Goal: Information Seeking & Learning: Learn about a topic

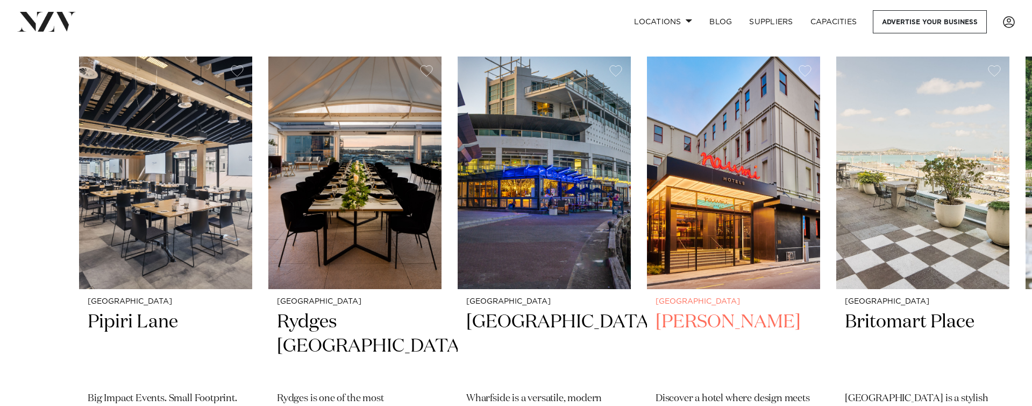
scroll to position [329, 0]
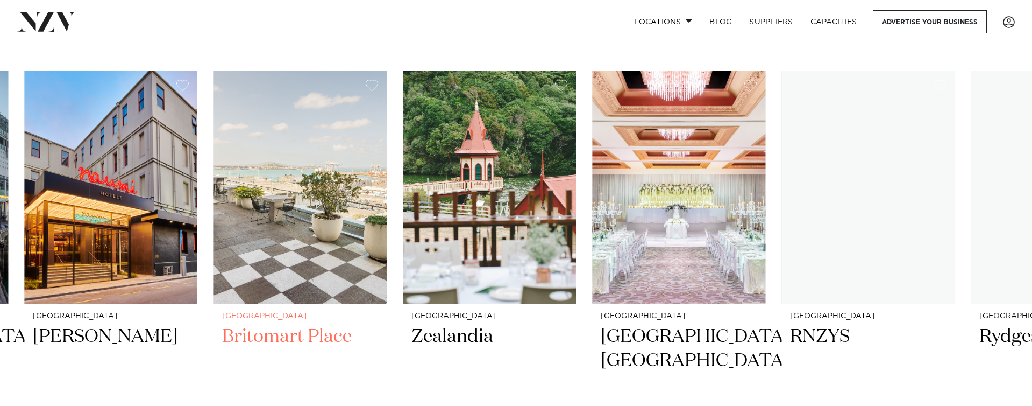
click at [284, 197] on img "5 / 47" at bounding box center [300, 187] width 173 height 232
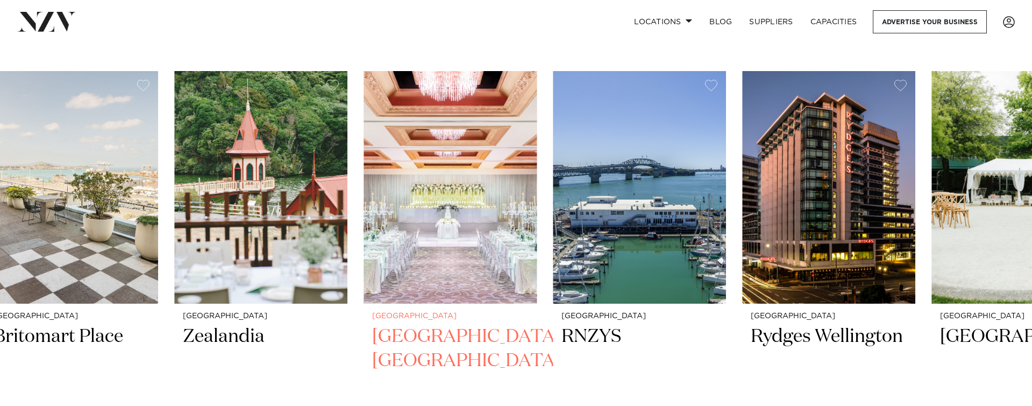
click at [413, 199] on img "7 / 47" at bounding box center [450, 187] width 173 height 232
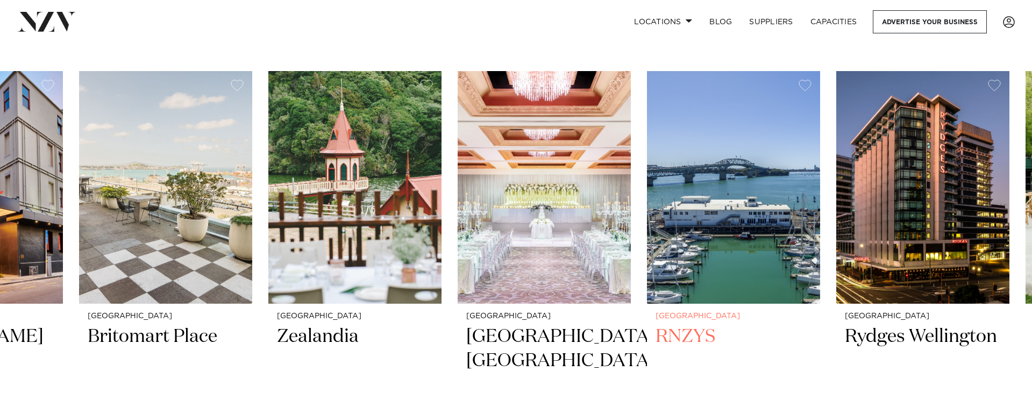
click at [0, 0] on slot "Auckland Pipiri Lane Big Impact Events. Small Footprint. 500 180 300 10 Aucklan…" at bounding box center [0, 0] width 0 height 0
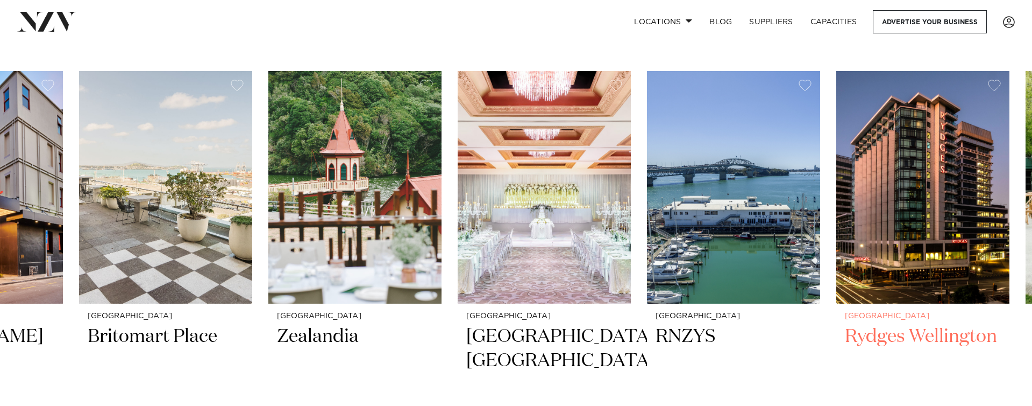
click at [0, 0] on slot "Auckland Pipiri Lane Big Impact Events. Small Footprint. 500 180 300 10 Aucklan…" at bounding box center [0, 0] width 0 height 0
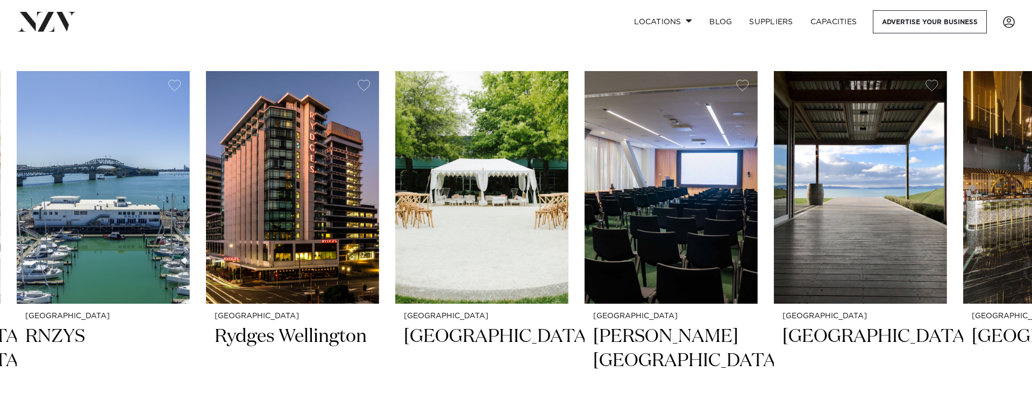
click at [379, 173] on swiper-container "Auckland Pipiri Lane Big Impact Events. Small Footprint. 500 180 300 10 Aucklan…" at bounding box center [516, 333] width 1032 height 524
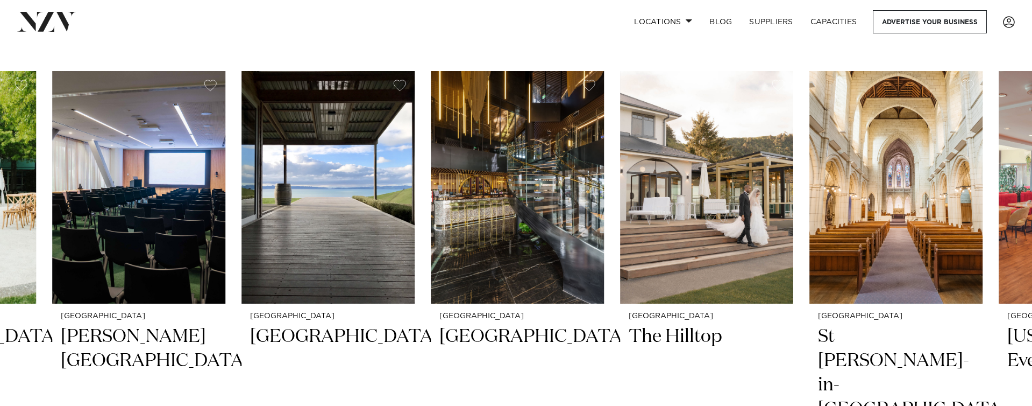
click at [159, 166] on swiper-container "Auckland Pipiri Lane Big Impact Events. Small Footprint. 500 180 300 10 Aucklan…" at bounding box center [516, 333] width 1032 height 524
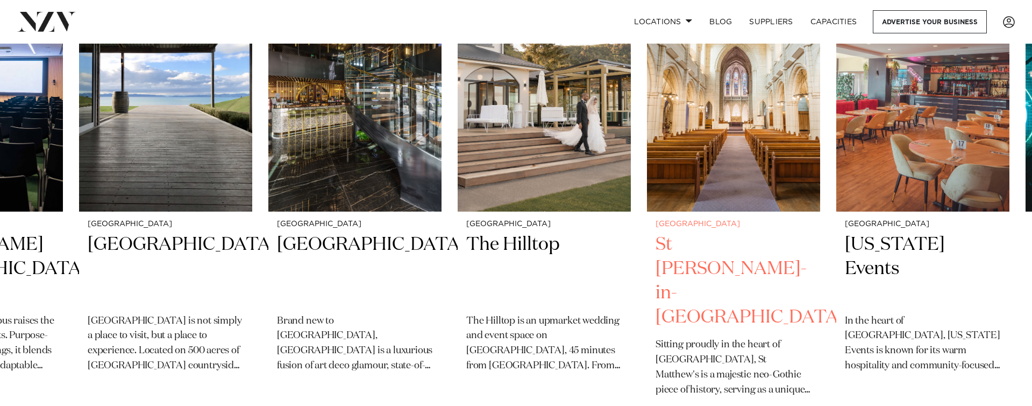
scroll to position [422, 0]
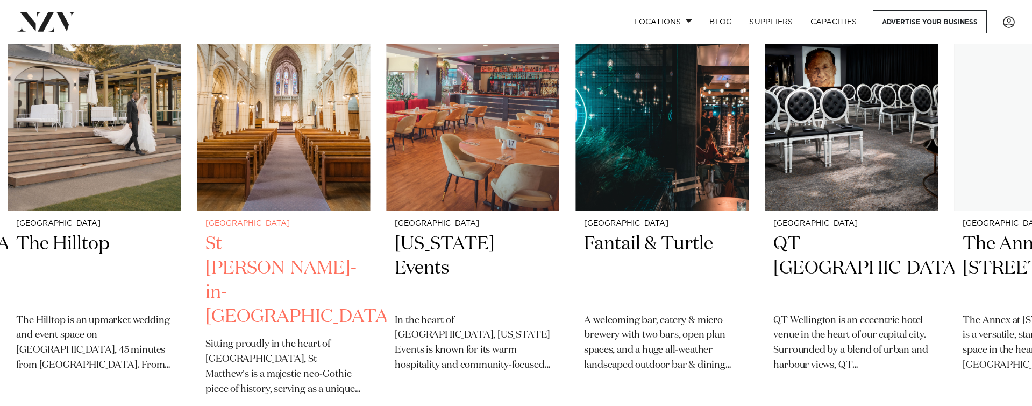
click at [336, 130] on img "15 / 47" at bounding box center [283, 94] width 173 height 232
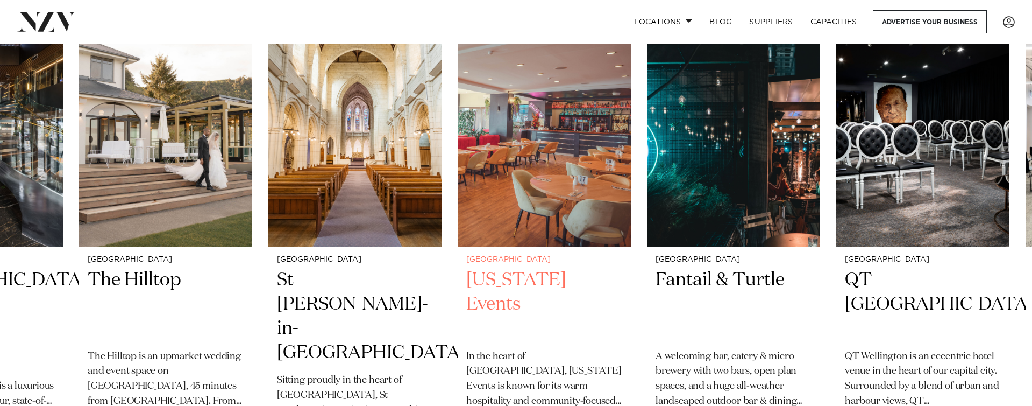
scroll to position [370, 0]
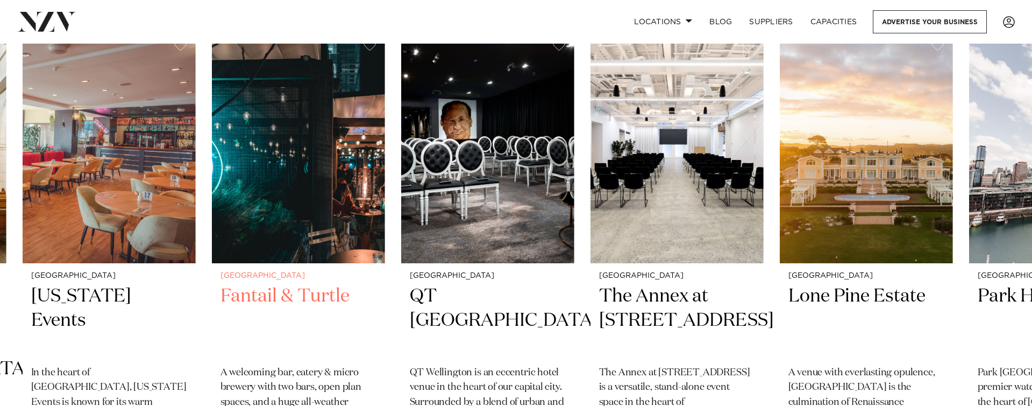
click at [271, 166] on img "17 / 47" at bounding box center [298, 147] width 173 height 232
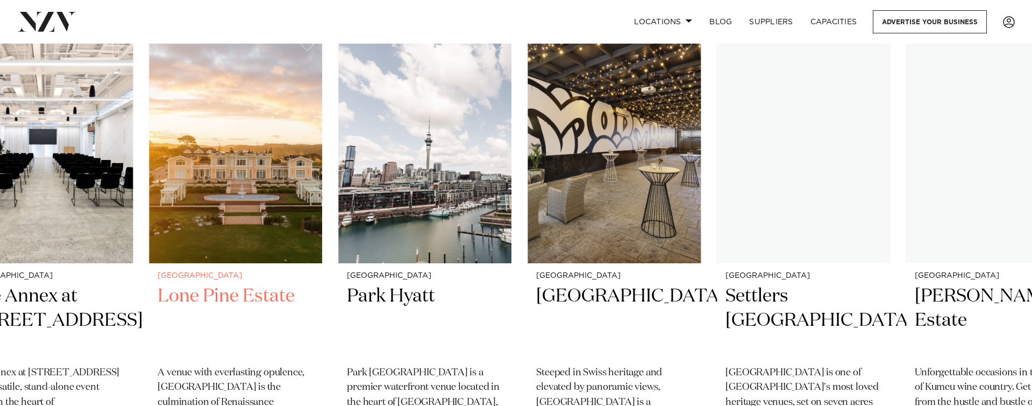
click at [172, 160] on img "20 / 47" at bounding box center [235, 147] width 173 height 232
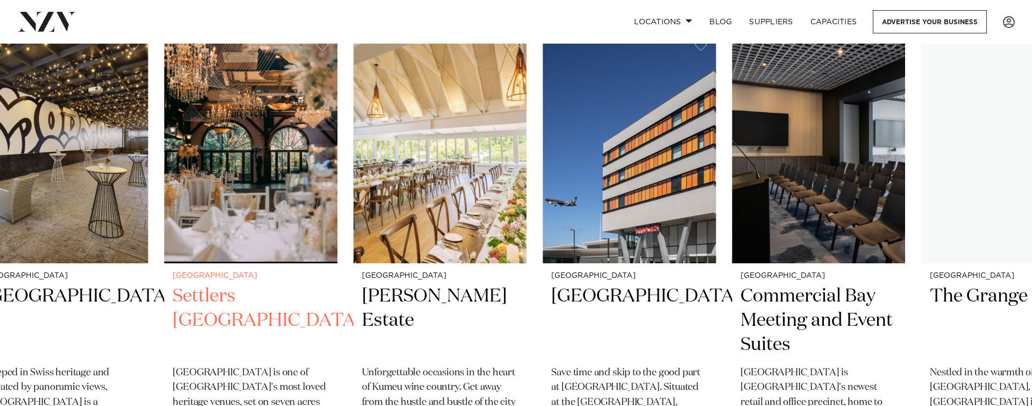
click at [0, 0] on slot "Auckland Pipiri Lane Big Impact Events. Small Footprint. 500 180 300 10 Aucklan…" at bounding box center [0, 0] width 0 height 0
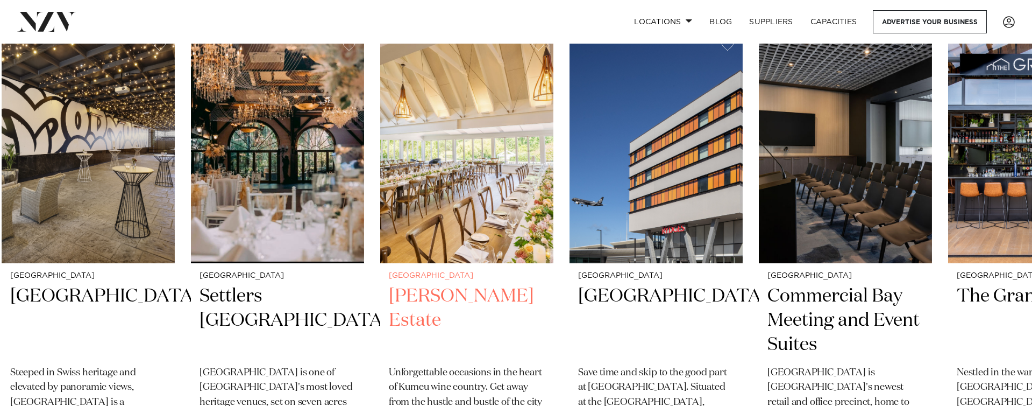
click at [425, 174] on img "24 / 47" at bounding box center [466, 147] width 173 height 232
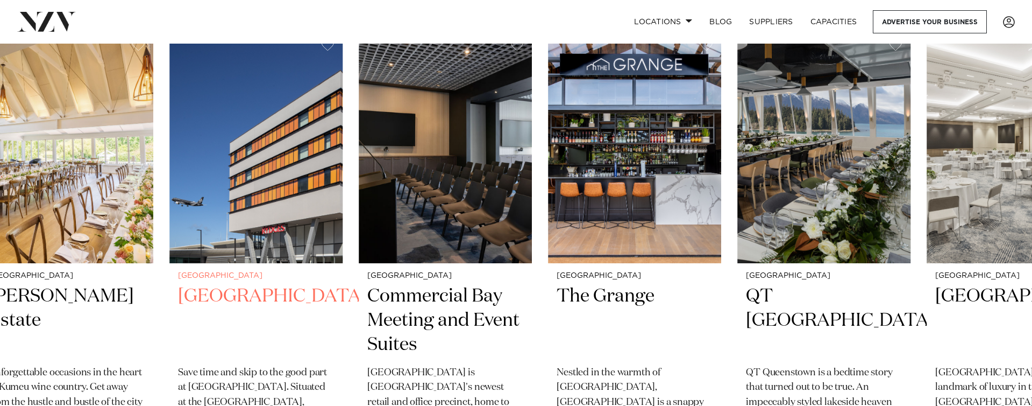
click at [0, 0] on slot "Auckland Pipiri Lane Big Impact Events. Small Footprint. 500 180 300 10 Aucklan…" at bounding box center [0, 0] width 0 height 0
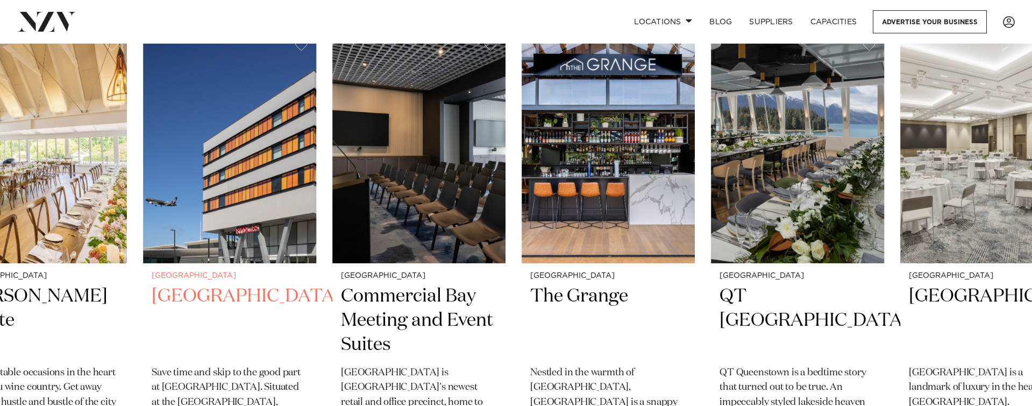
click at [289, 183] on img "25 / 47" at bounding box center [229, 147] width 173 height 232
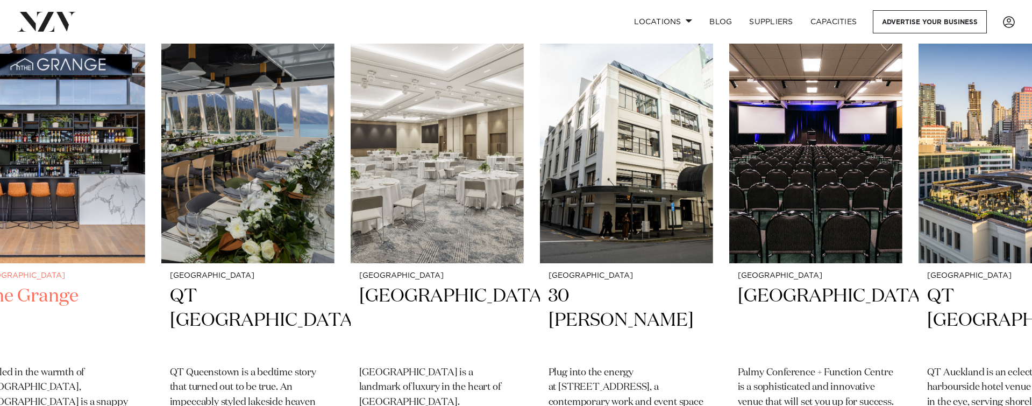
click at [135, 169] on img "27 / 47" at bounding box center [58, 147] width 173 height 232
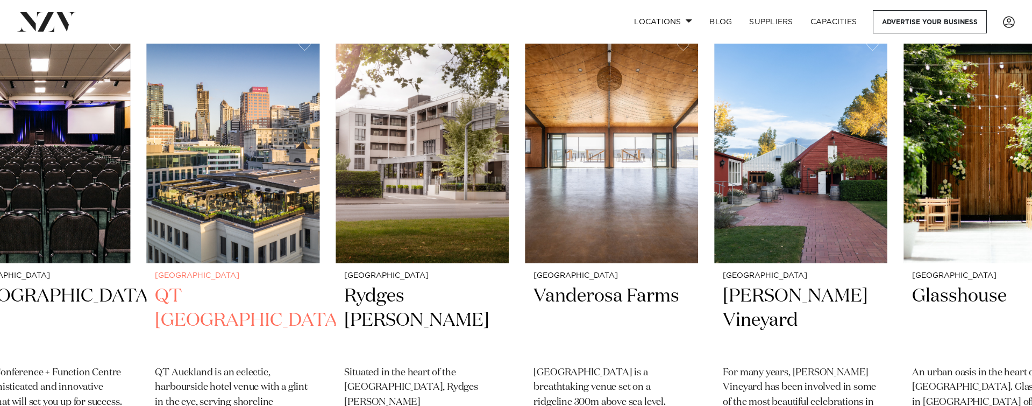
drag, startPoint x: 574, startPoint y: 167, endPoint x: 162, endPoint y: 186, distance: 411.9
click at [162, 186] on img "32 / 47" at bounding box center [232, 147] width 173 height 232
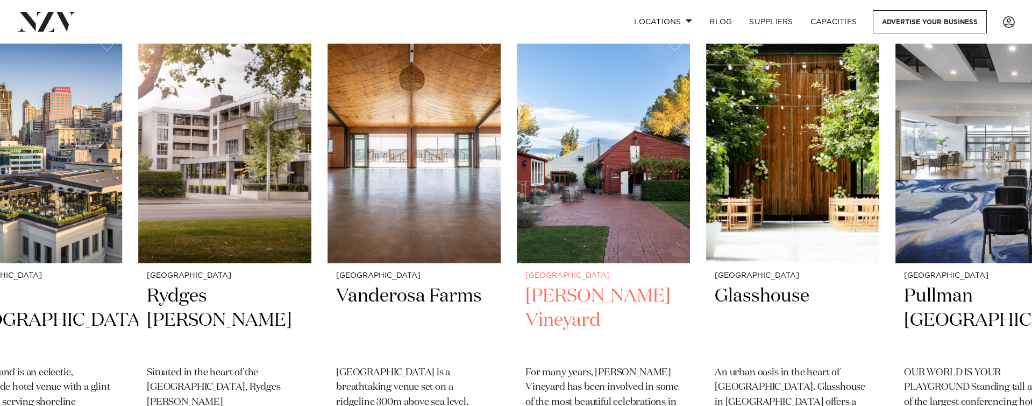
click at [685, 295] on div "Christchurch Larcomb Vineyard For many years, Larcomb Vineyard has been involve…" at bounding box center [603, 383] width 173 height 240
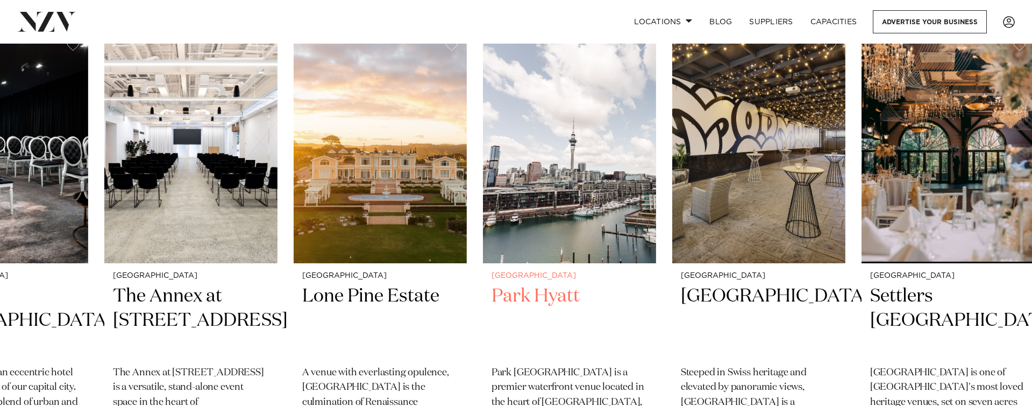
click at [121, 131] on img "19 / 47" at bounding box center [190, 147] width 173 height 232
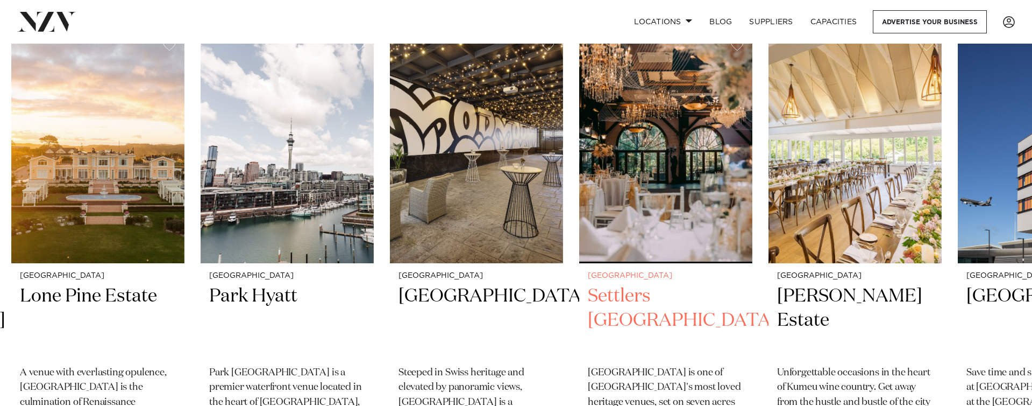
click at [479, 130] on img "22 / 47" at bounding box center [476, 147] width 173 height 232
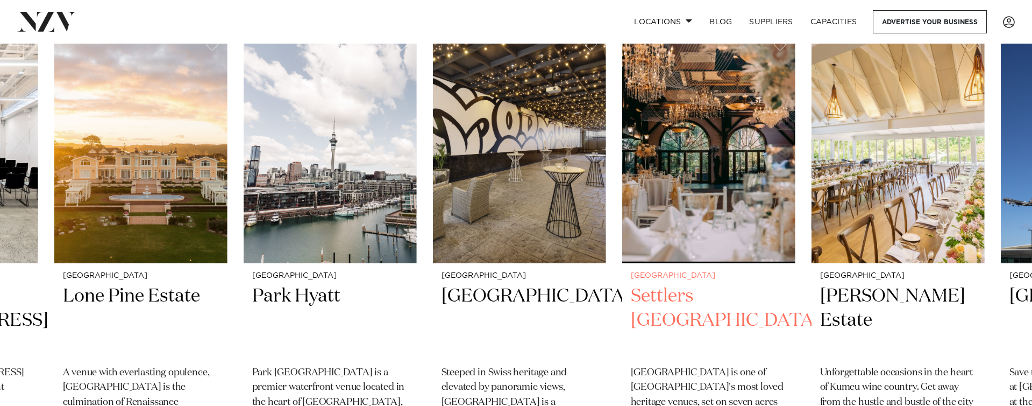
click at [622, 181] on img "23 / 47" at bounding box center [708, 147] width 173 height 232
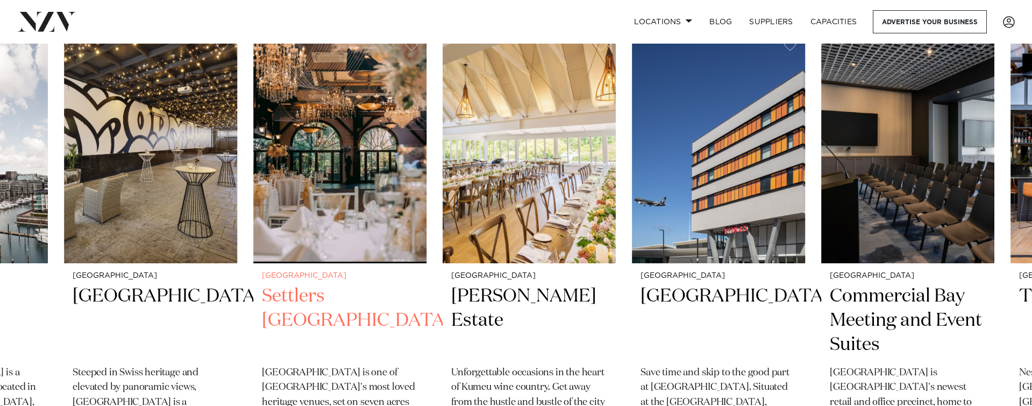
click at [349, 303] on h2 "Settlers Country Manor" at bounding box center [340, 320] width 156 height 73
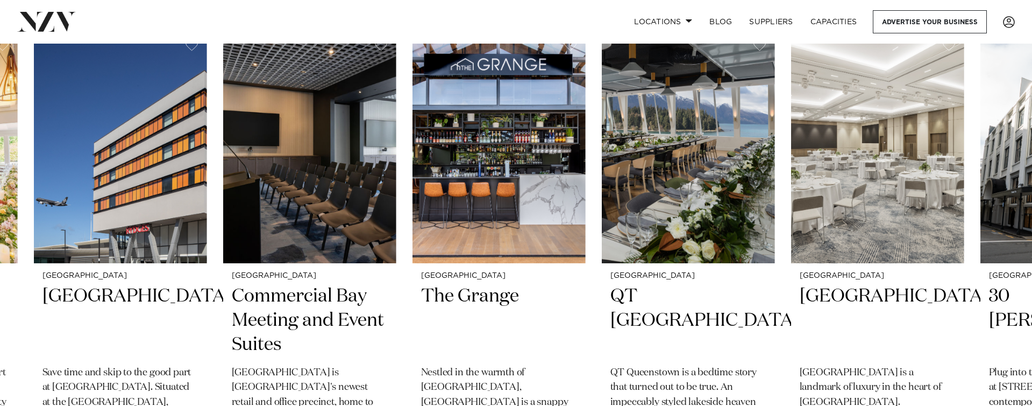
click at [216, 168] on swiper-container "Auckland Pipiri Lane Big Impact Events. Small Footprint. 500 180 300 10 Aucklan…" at bounding box center [516, 293] width 1032 height 524
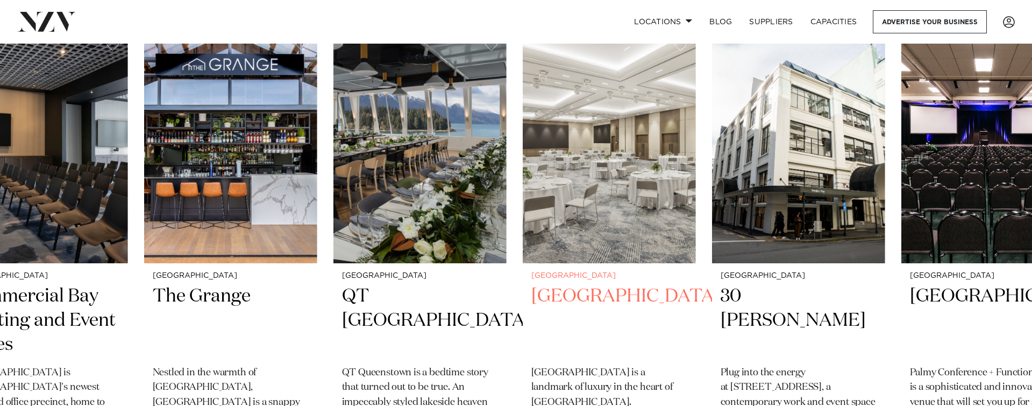
click at [561, 197] on img "29 / 47" at bounding box center [609, 147] width 173 height 232
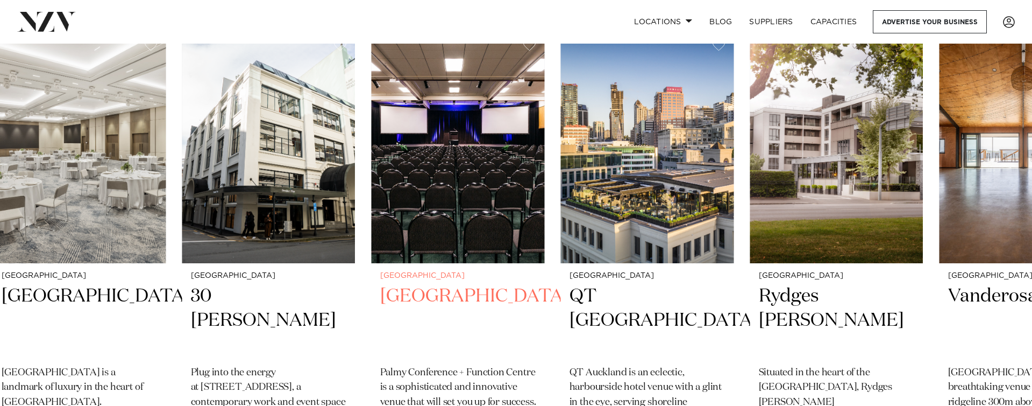
click at [372, 192] on img "31 / 47" at bounding box center [458, 147] width 173 height 232
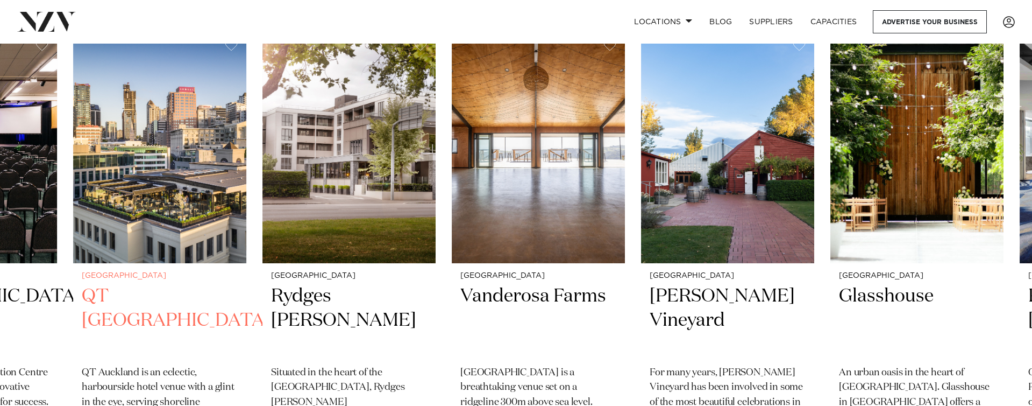
click at [189, 159] on img "32 / 47" at bounding box center [159, 147] width 173 height 232
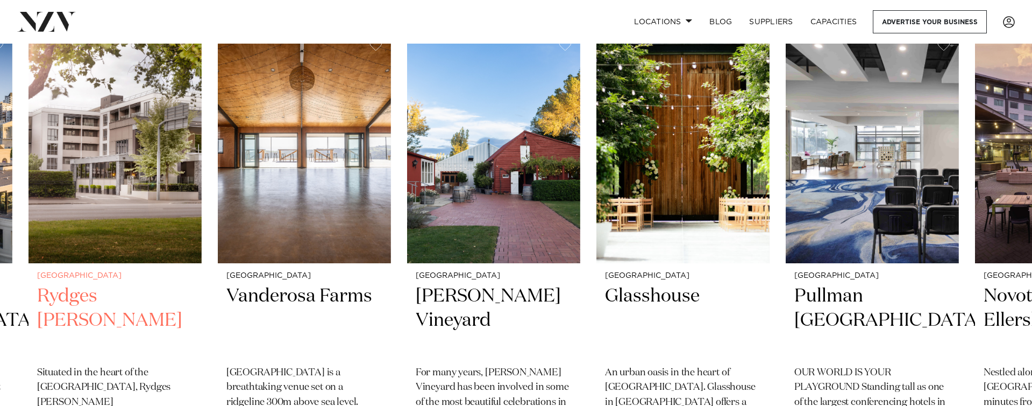
click at [189, 183] on img "33 / 47" at bounding box center [115, 147] width 173 height 232
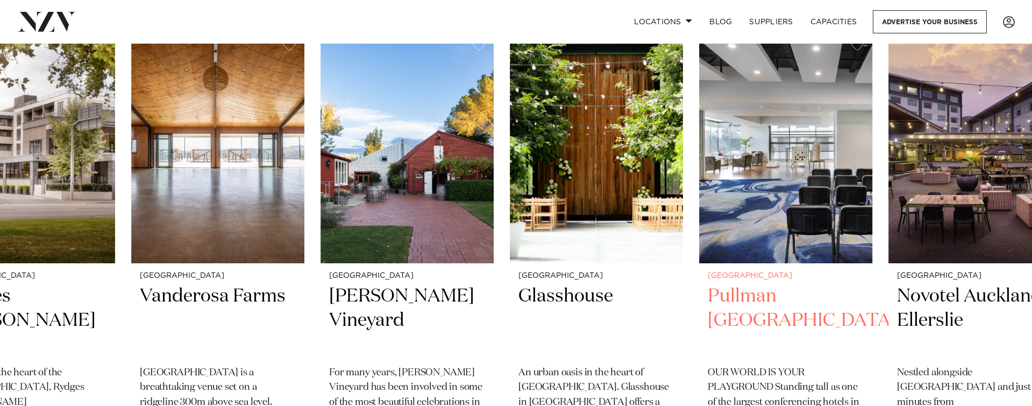
click at [699, 235] on img "37 / 47" at bounding box center [785, 147] width 173 height 232
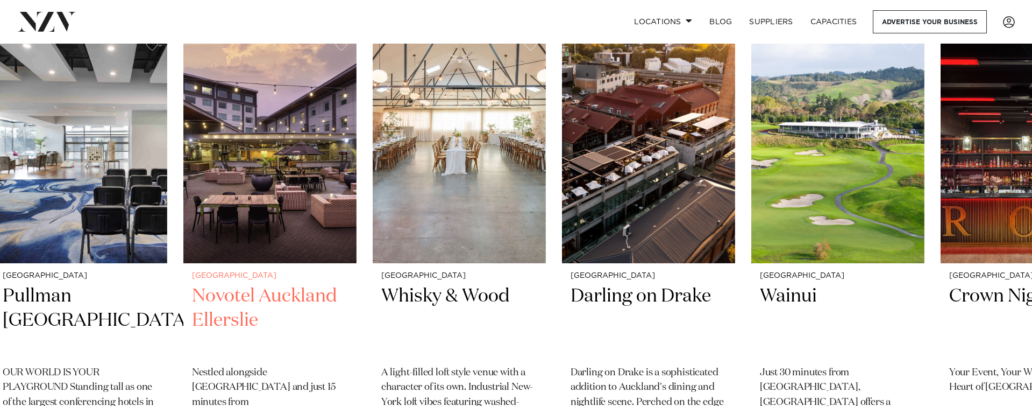
click at [256, 161] on img "38 / 47" at bounding box center [269, 147] width 173 height 232
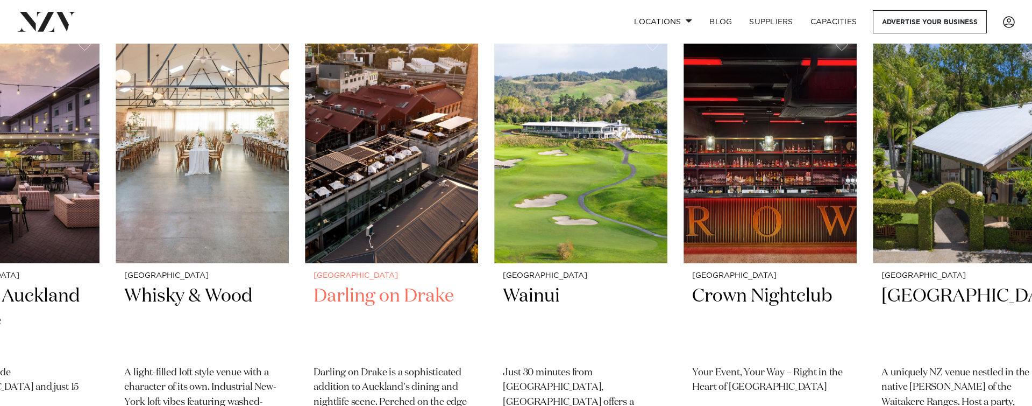
click at [370, 172] on img "40 / 47" at bounding box center [391, 147] width 173 height 232
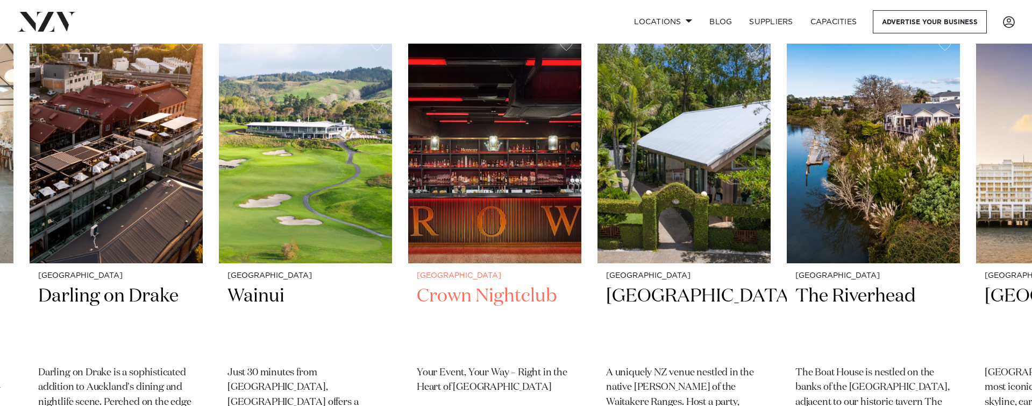
click at [410, 172] on img "42 / 47" at bounding box center [494, 147] width 173 height 232
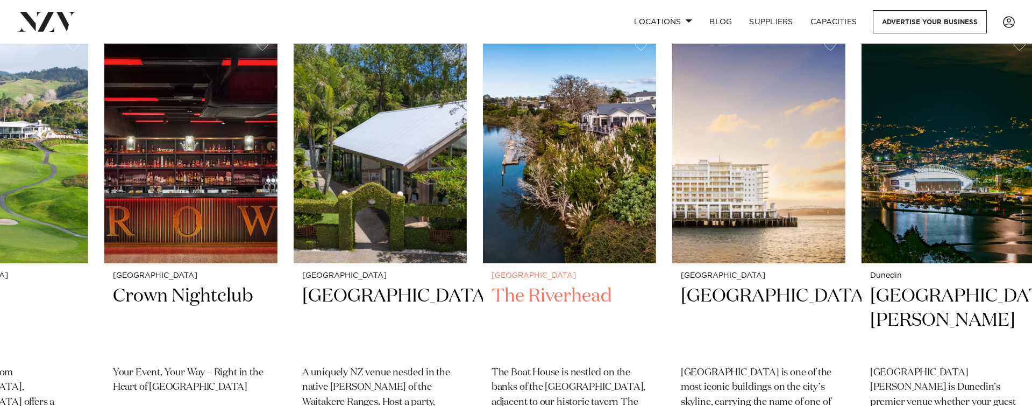
click at [527, 184] on img "44 / 47" at bounding box center [569, 147] width 173 height 232
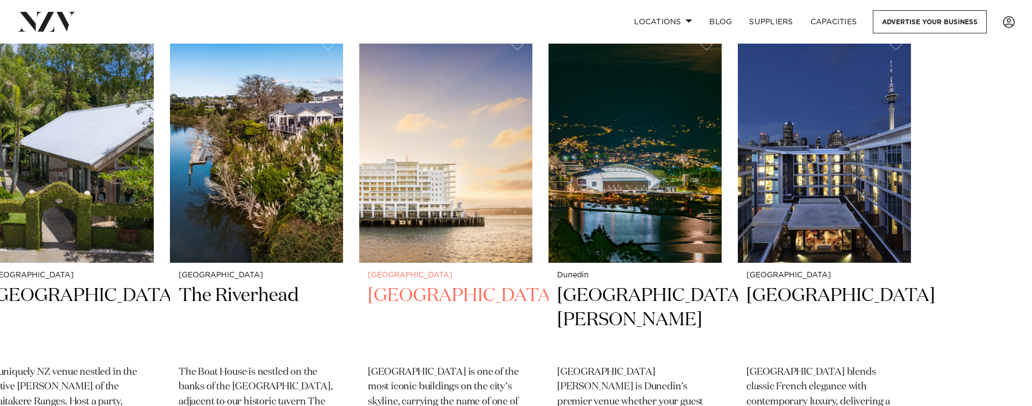
click at [477, 162] on img "45 / 47" at bounding box center [445, 146] width 173 height 232
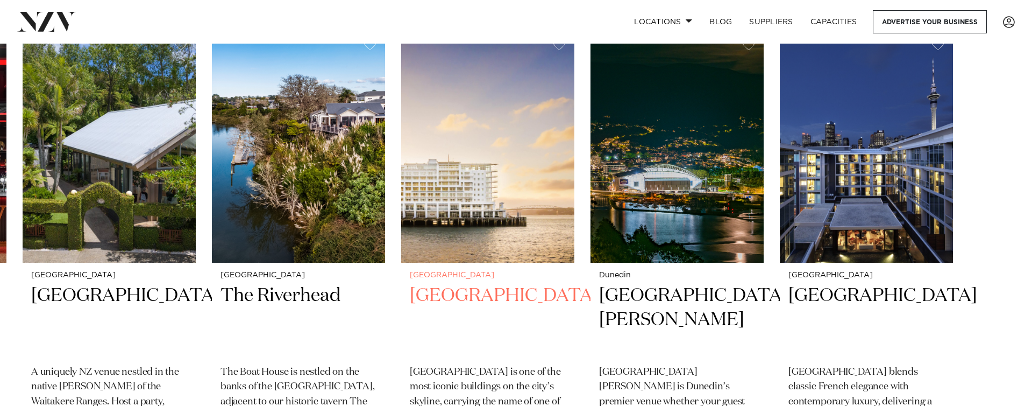
scroll to position [371, 0]
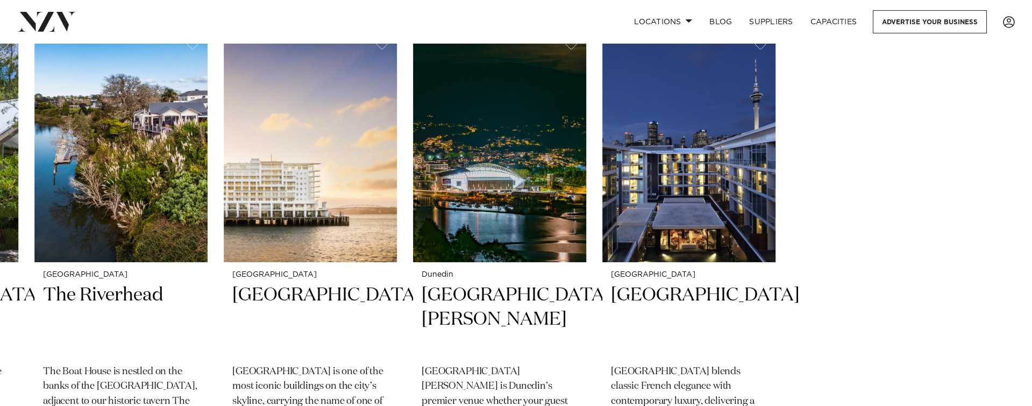
click at [493, 173] on swiper-container "Auckland Pipiri Lane Big Impact Events. Small Footprint. 500 180 300 10 Aucklan…" at bounding box center [516, 292] width 1032 height 524
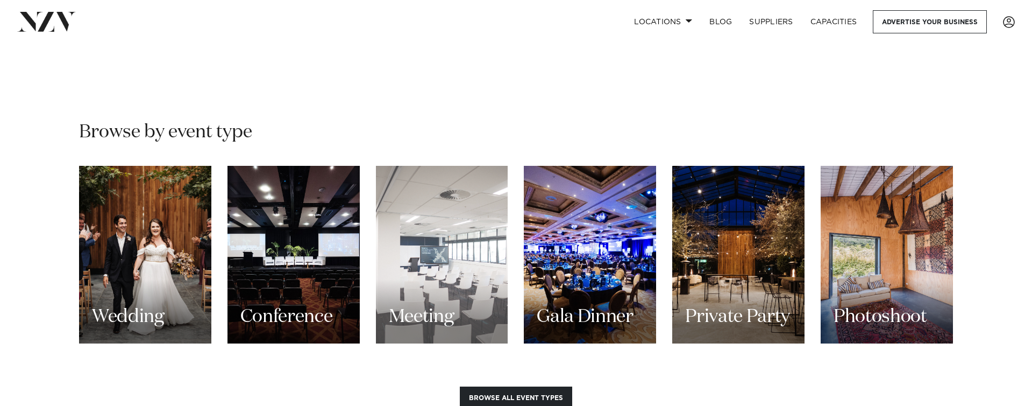
scroll to position [1037, 0]
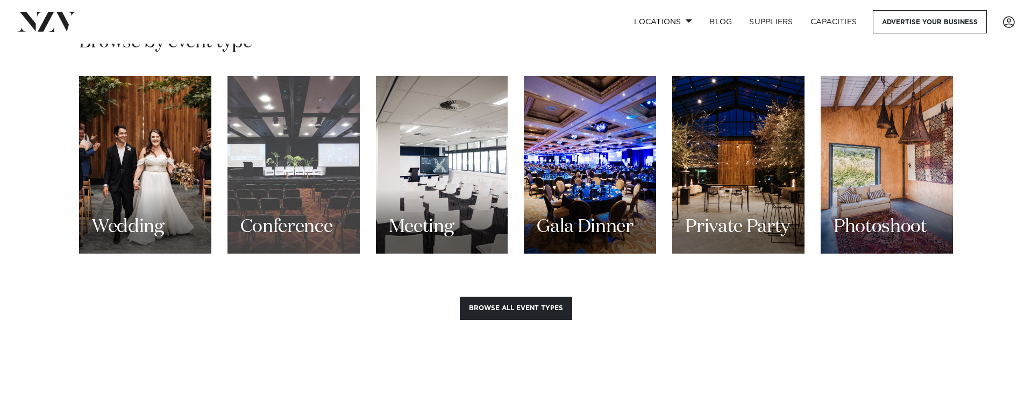
click at [327, 161] on div "Conference" at bounding box center [294, 165] width 132 height 178
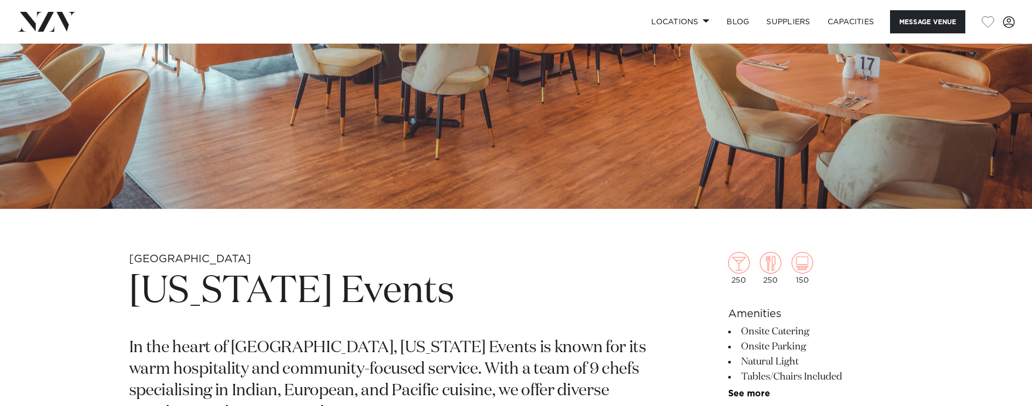
scroll to position [320, 0]
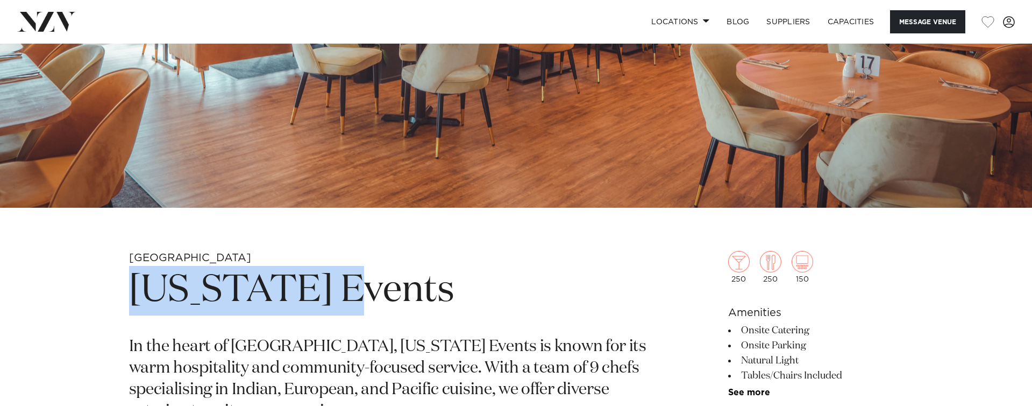
drag, startPoint x: 137, startPoint y: 293, endPoint x: 344, endPoint y: 299, distance: 207.7
click at [346, 299] on h1 "[US_STATE] Events" at bounding box center [390, 290] width 523 height 49
copy h1 "[US_STATE] Events"
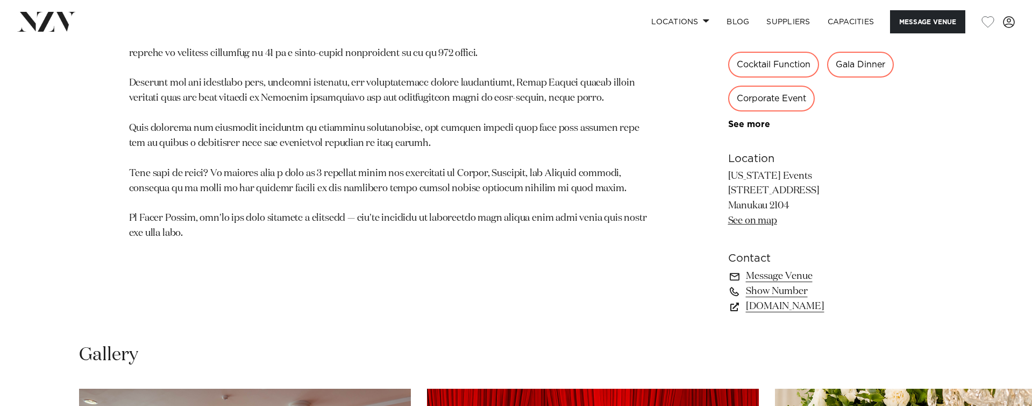
scroll to position [806, 0]
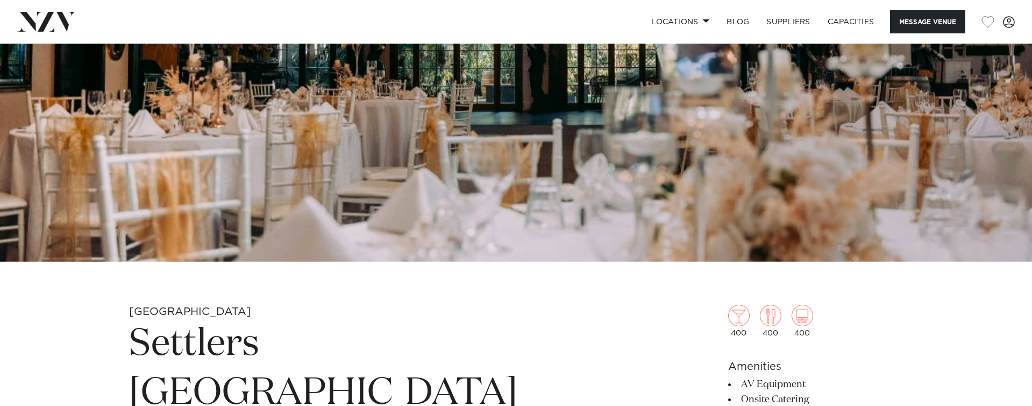
scroll to position [327, 0]
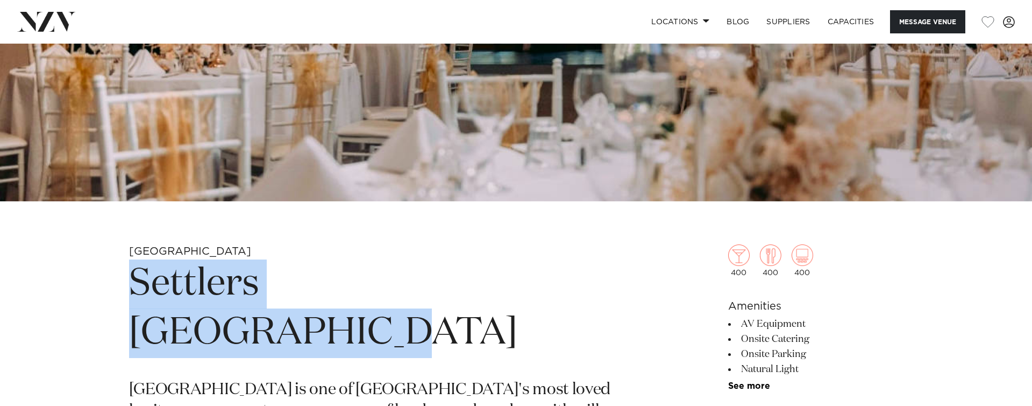
drag, startPoint x: 131, startPoint y: 287, endPoint x: 514, endPoint y: 294, distance: 383.1
click at [517, 293] on h1 "Settlers Country Manor" at bounding box center [390, 308] width 523 height 99
copy h1 "Settlers Country Mano"
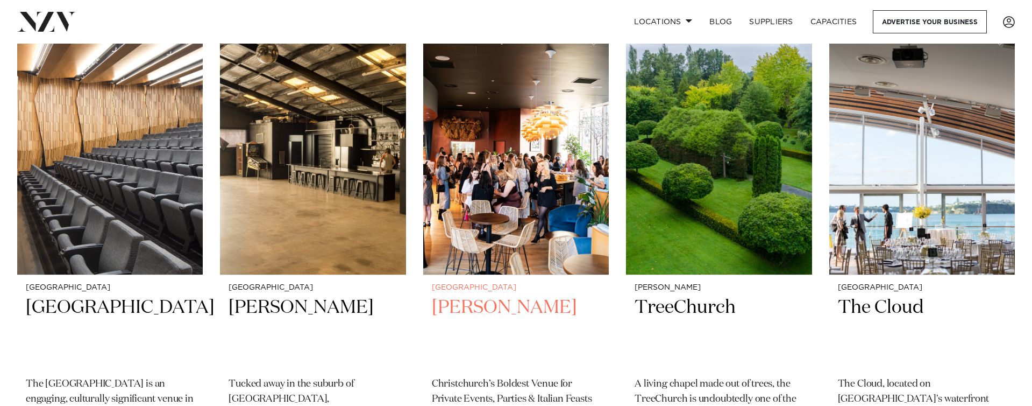
scroll to position [8026, 0]
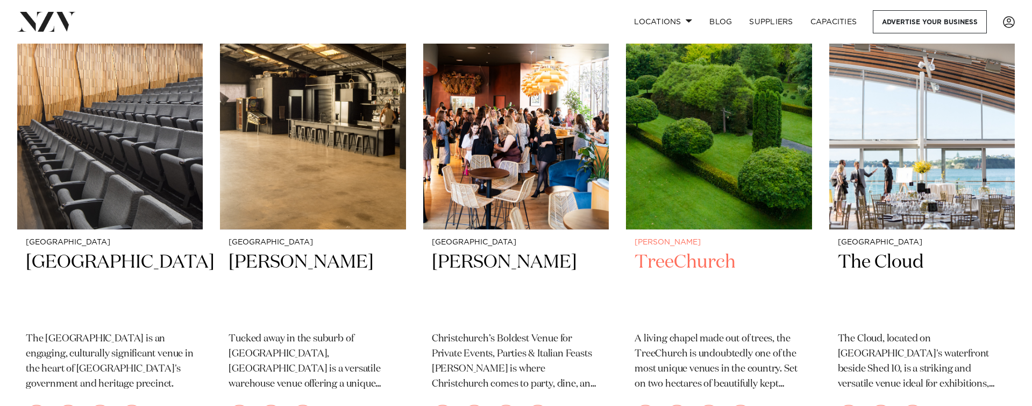
drag, startPoint x: 739, startPoint y: 263, endPoint x: 721, endPoint y: 265, distance: 17.3
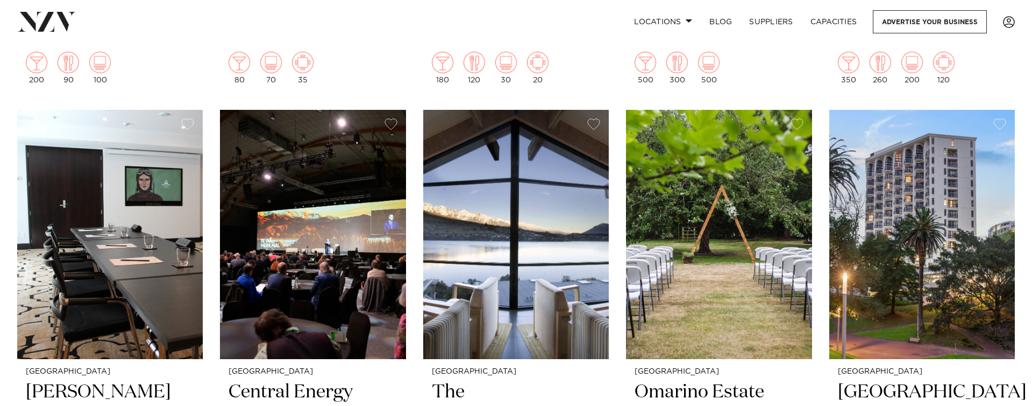
scroll to position [13668, 0]
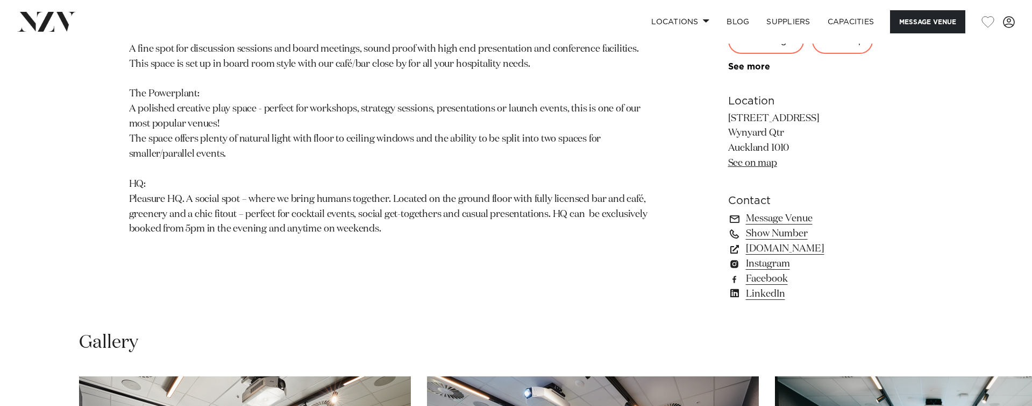
scroll to position [1062, 0]
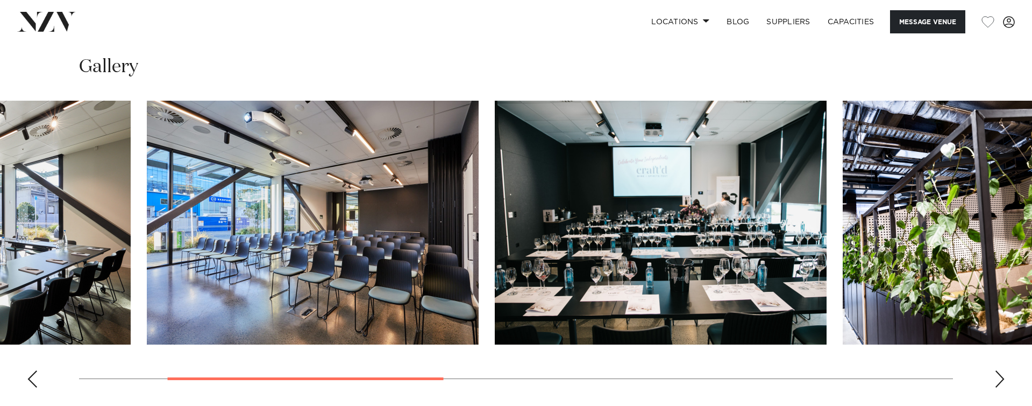
drag, startPoint x: 649, startPoint y: 165, endPoint x: 190, endPoint y: 217, distance: 462.4
click at [189, 217] on img "2 / 8" at bounding box center [313, 223] width 332 height 244
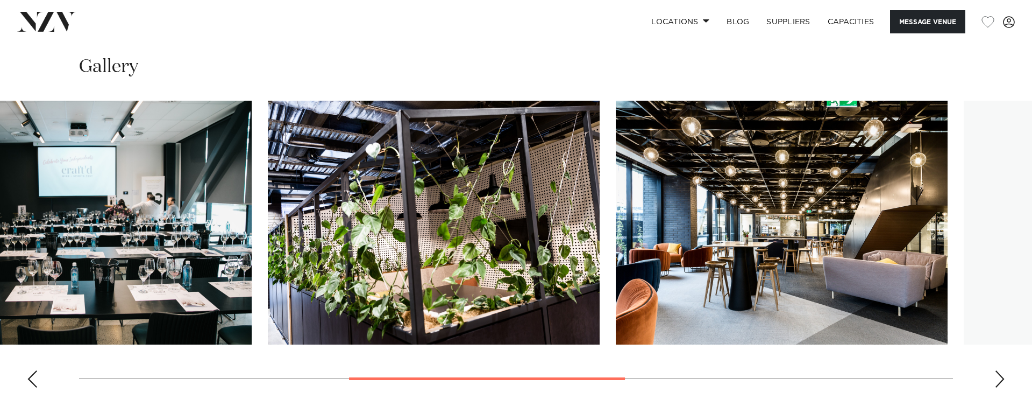
click at [449, 216] on img "4 / 8" at bounding box center [434, 223] width 332 height 244
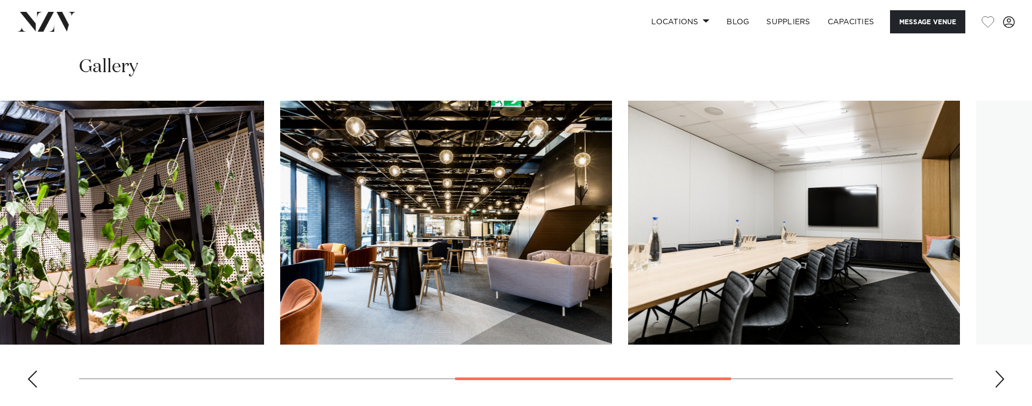
click at [410, 216] on img "5 / 8" at bounding box center [446, 223] width 332 height 244
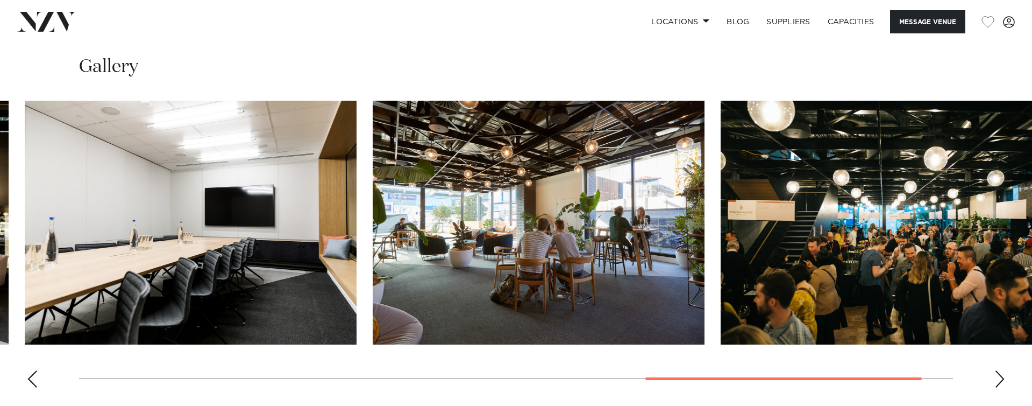
click at [109, 211] on img "6 / 8" at bounding box center [191, 223] width 332 height 244
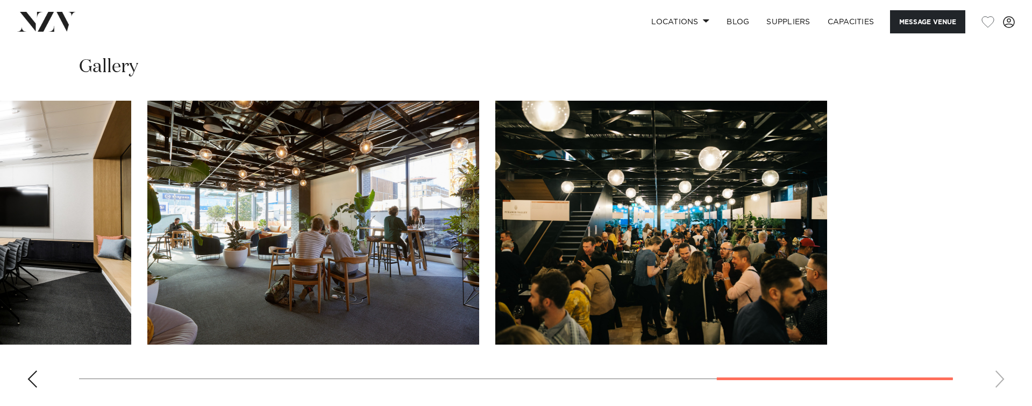
click at [228, 199] on img "7 / 8" at bounding box center [313, 223] width 332 height 244
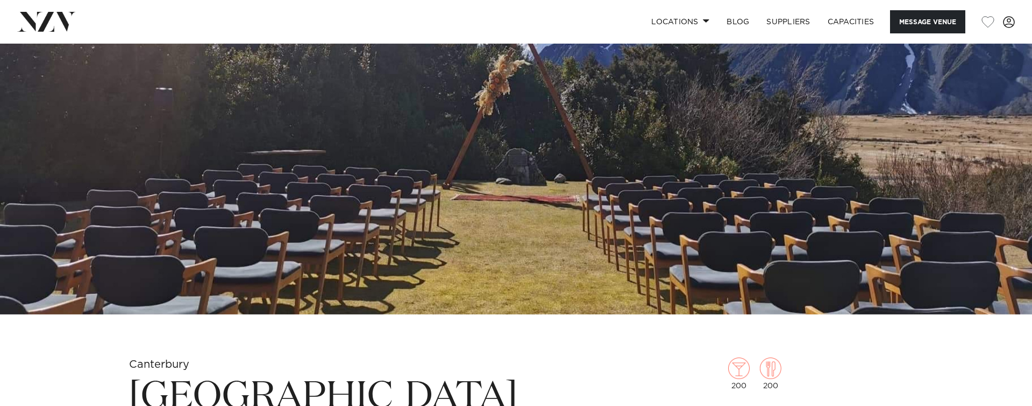
scroll to position [188, 0]
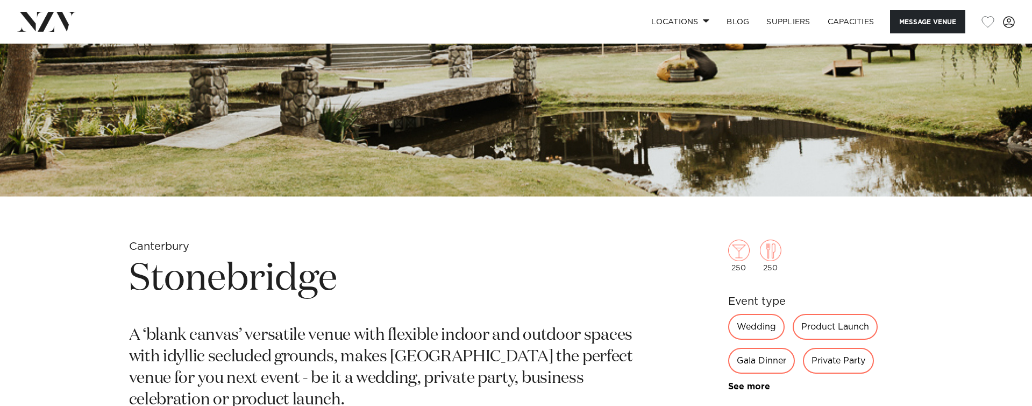
scroll to position [334, 0]
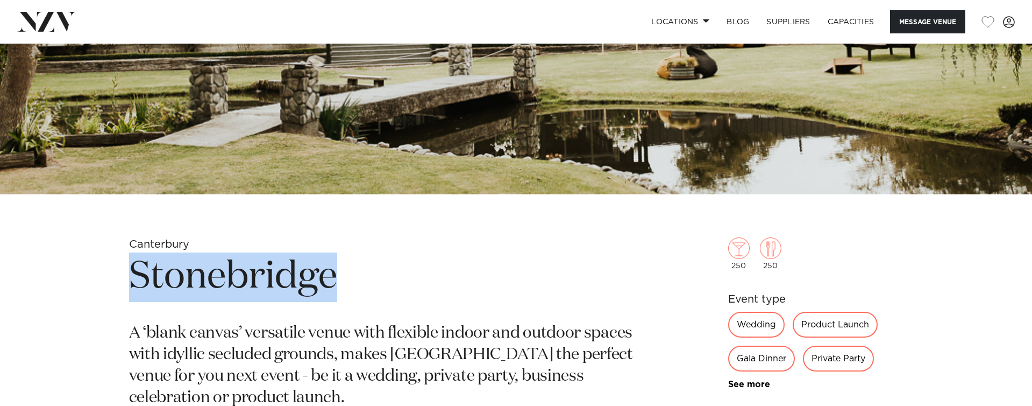
drag, startPoint x: 131, startPoint y: 274, endPoint x: 329, endPoint y: 278, distance: 198.0
click at [329, 278] on h1 "Stonebridge" at bounding box center [390, 276] width 523 height 49
copy h1 "Stonebridge"
